Goal: Find specific page/section: Find specific page/section

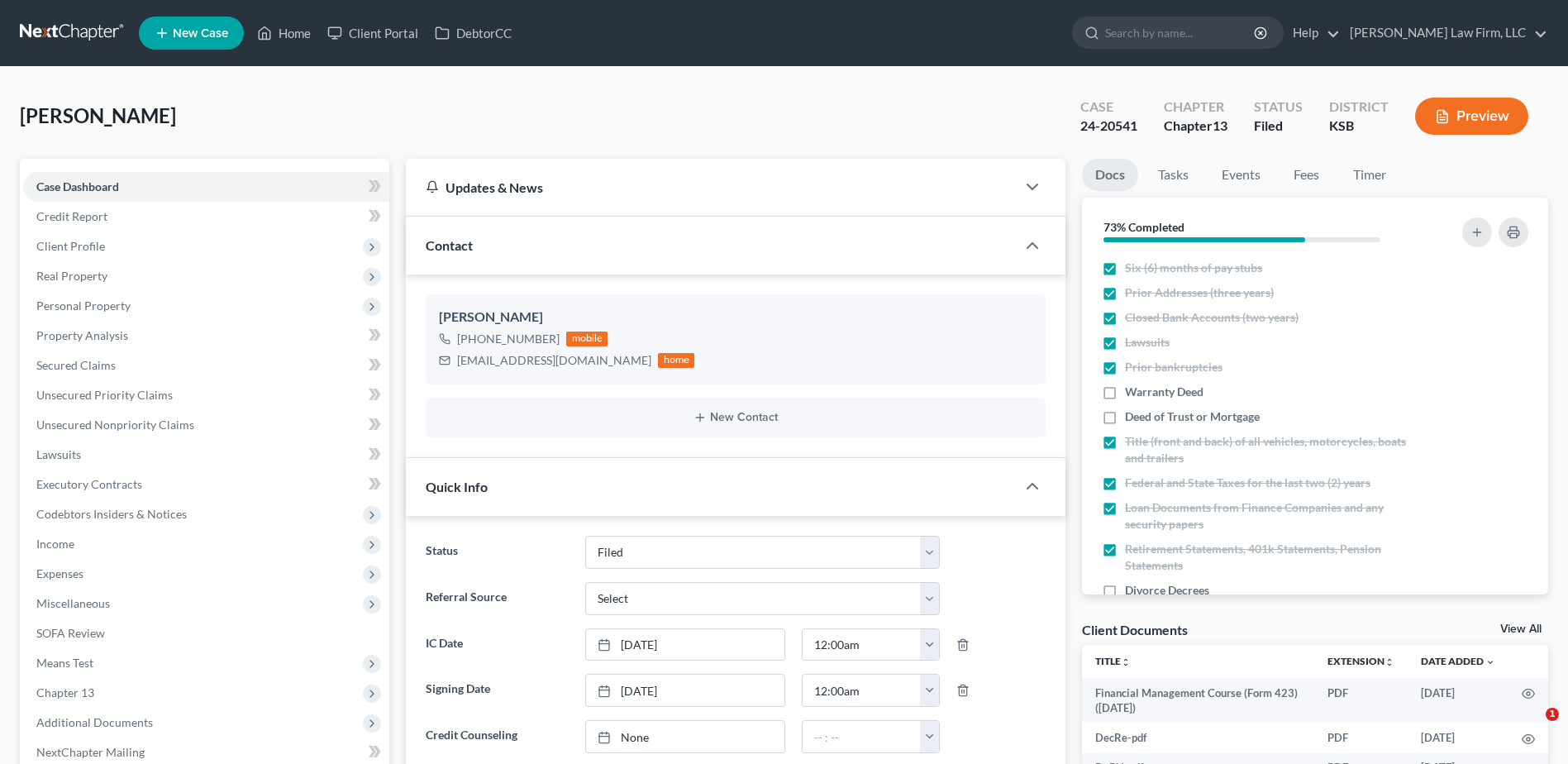
select select "3"
select select "0"
click at [1217, 34] on input "search" at bounding box center [1180, 33] width 151 height 31
type input "[PERSON_NAME]"
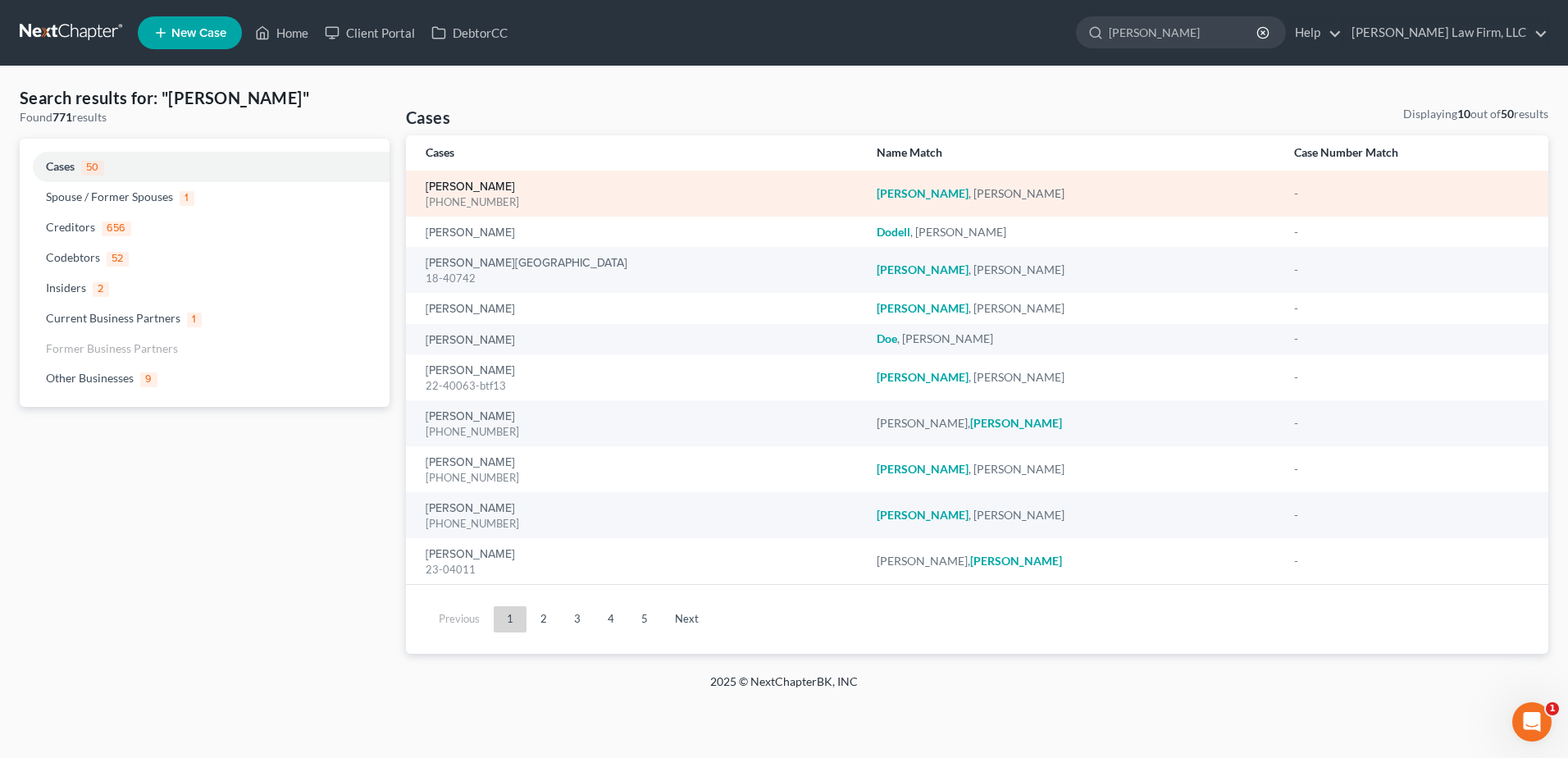
click at [444, 182] on link "[PERSON_NAME]" at bounding box center [470, 188] width 89 height 12
select select "4"
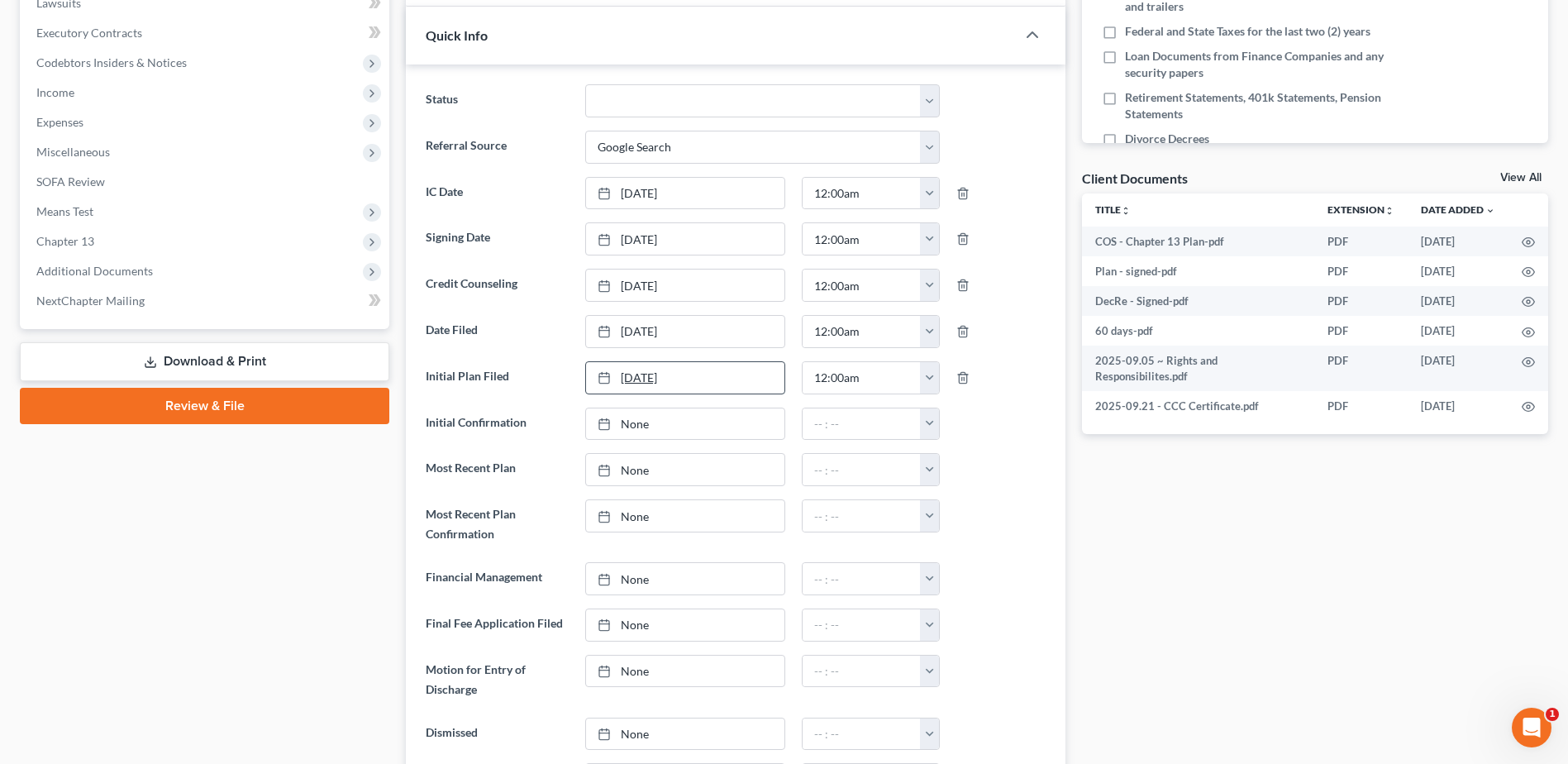
scroll to position [517, 0]
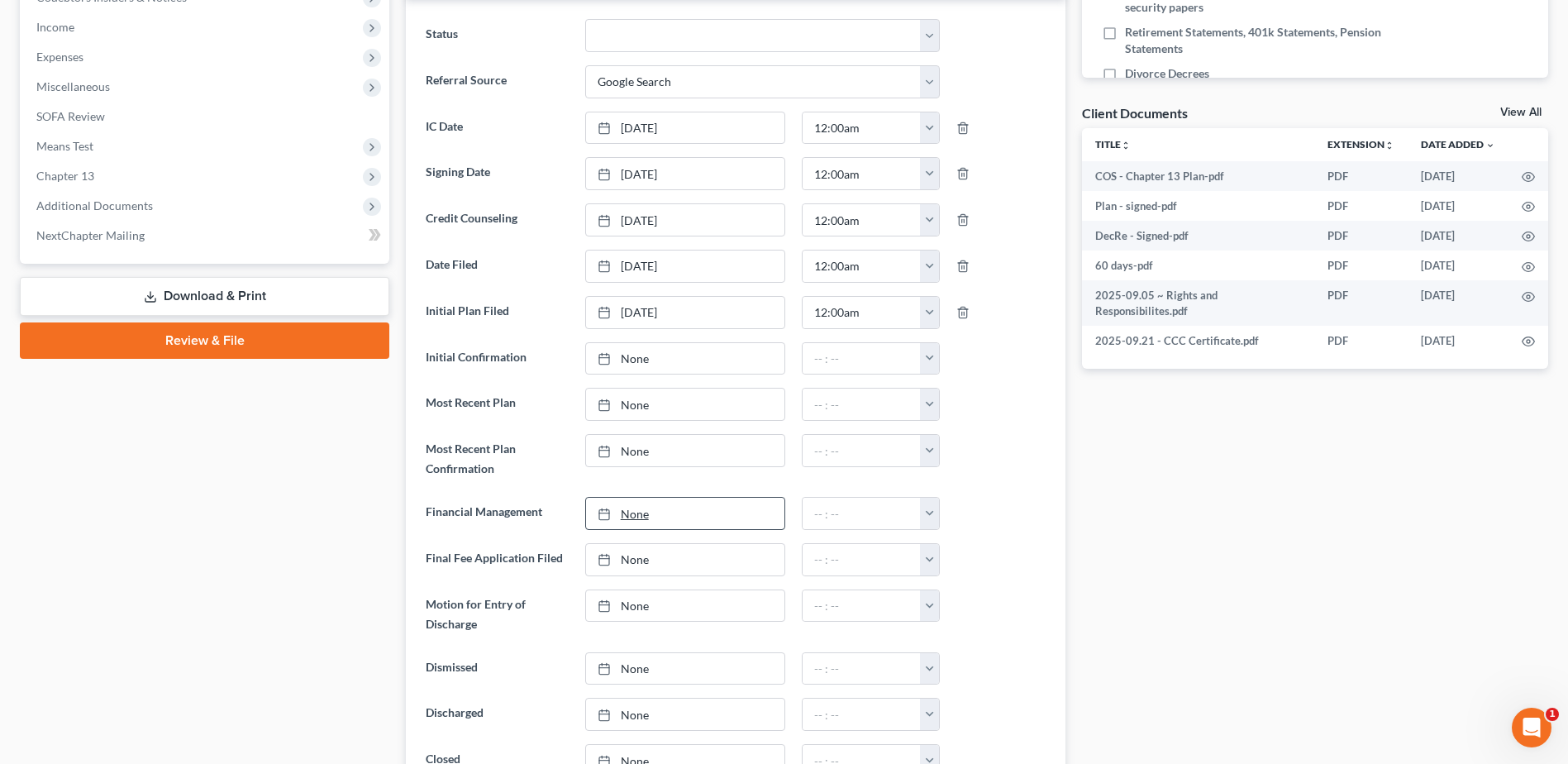
click at [627, 514] on link "None" at bounding box center [685, 514] width 199 height 32
type input "[DATE]"
click at [928, 507] on button "button" at bounding box center [929, 514] width 19 height 32
click at [967, 550] on link "12:00am" at bounding box center [967, 549] width 93 height 28
type input "12:00am"
